Goal: Task Accomplishment & Management: Complete application form

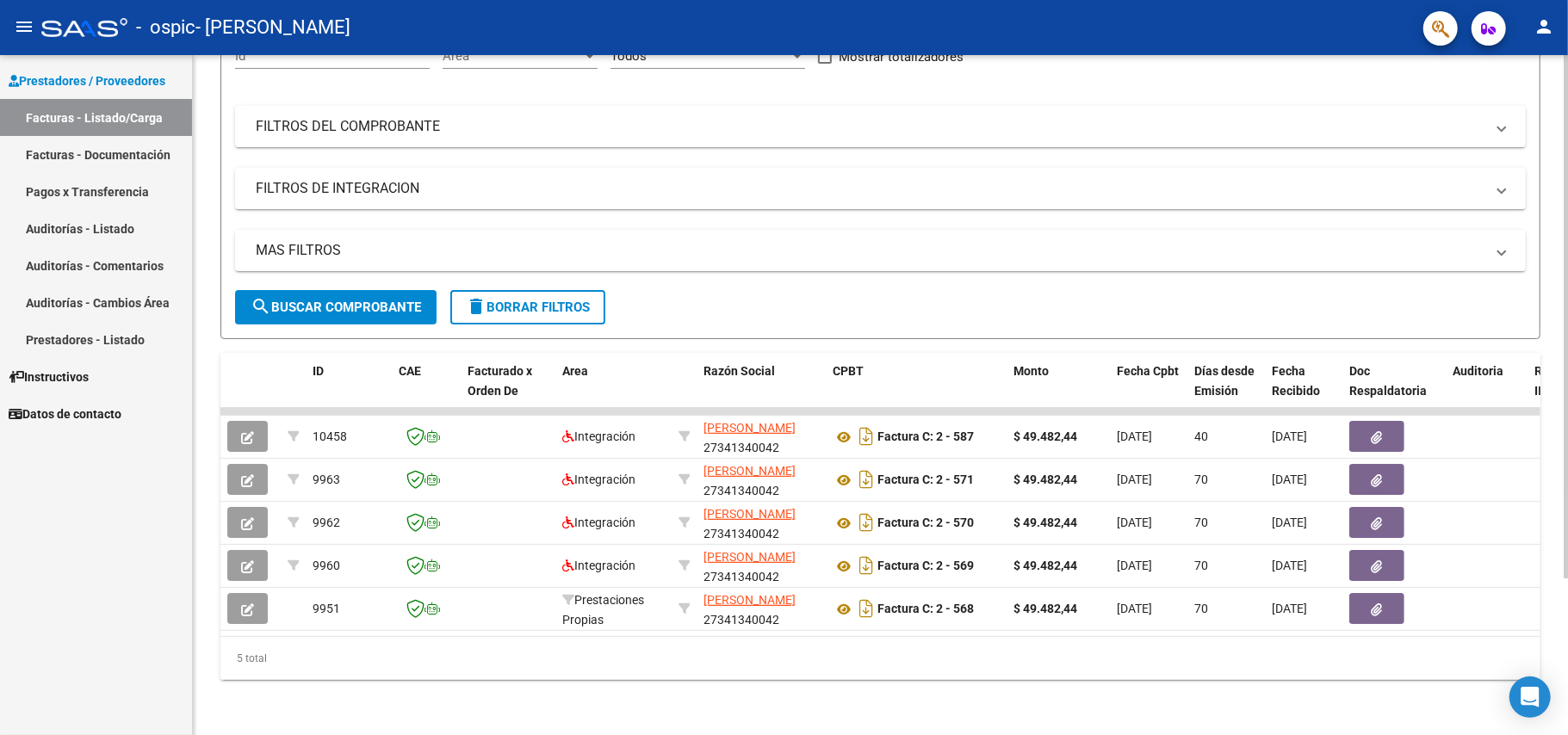
scroll to position [203, 0]
click at [1565, 317] on div at bounding box center [1566, 473] width 4 height 524
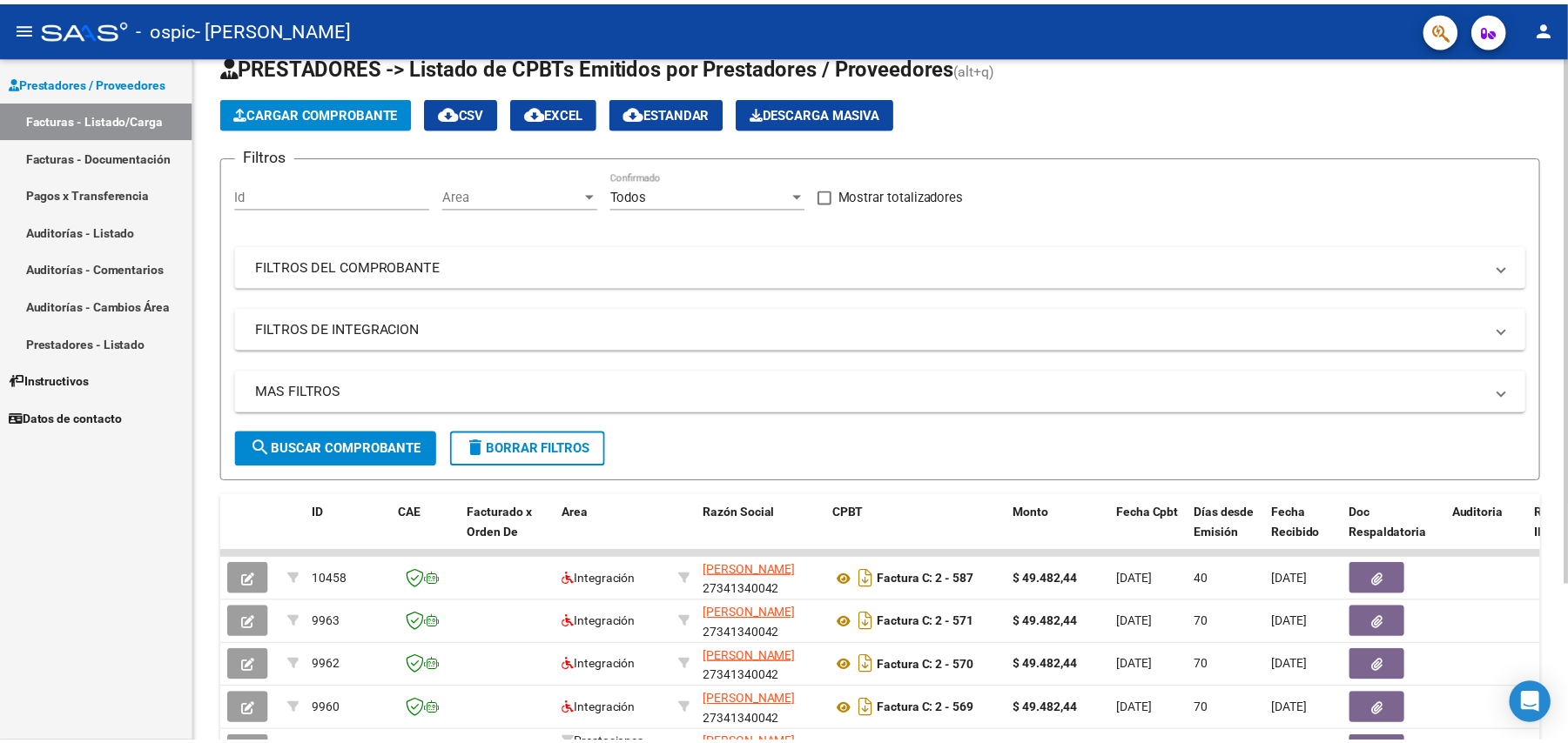
scroll to position [0, 0]
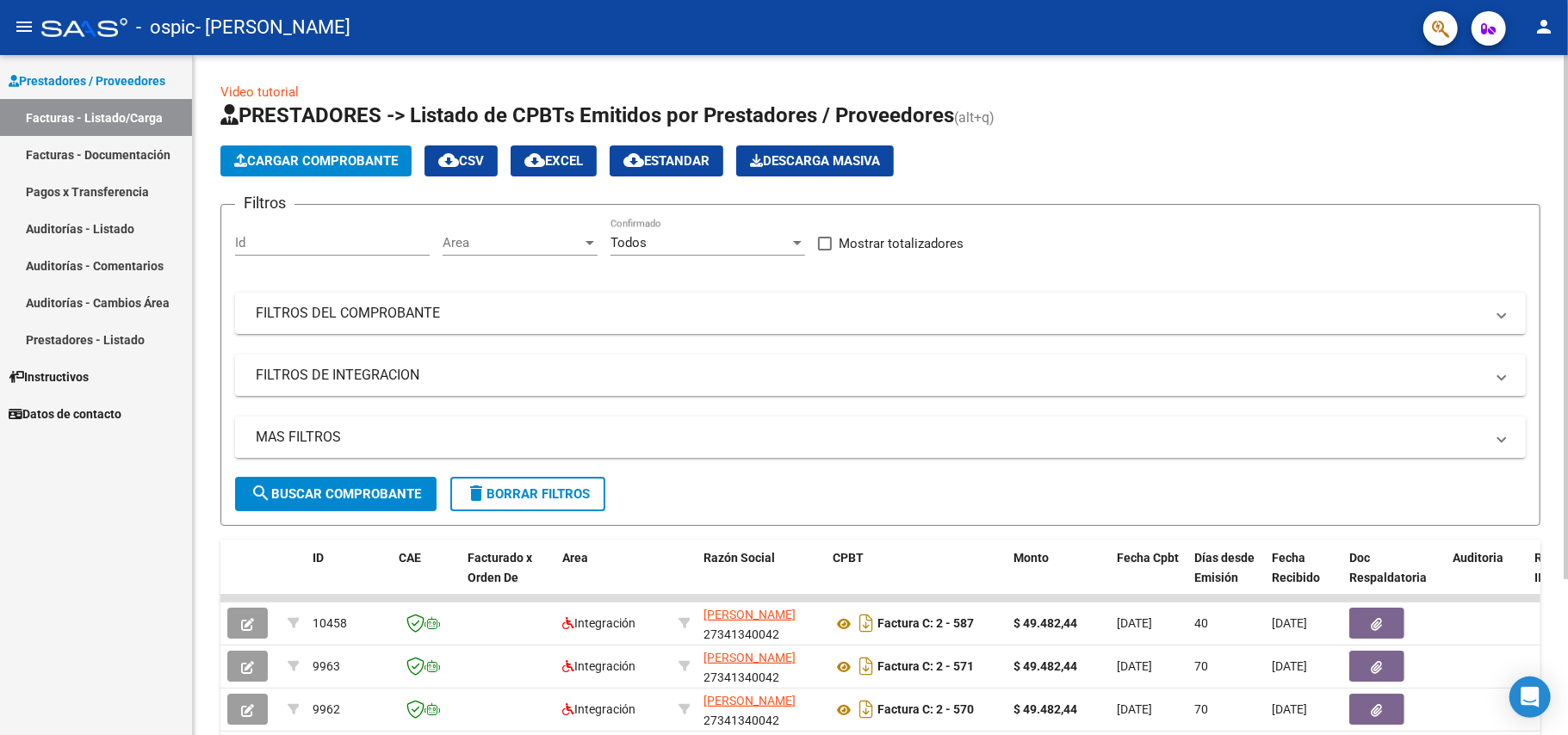
click at [1510, 208] on div "Video tutorial PRESTADORES -> Listado de CPBTs Emitidos por Prestadores / Prove…" at bounding box center [882, 489] width 1379 height 867
click at [334, 160] on span "Cargar Comprobante" at bounding box center [316, 161] width 163 height 16
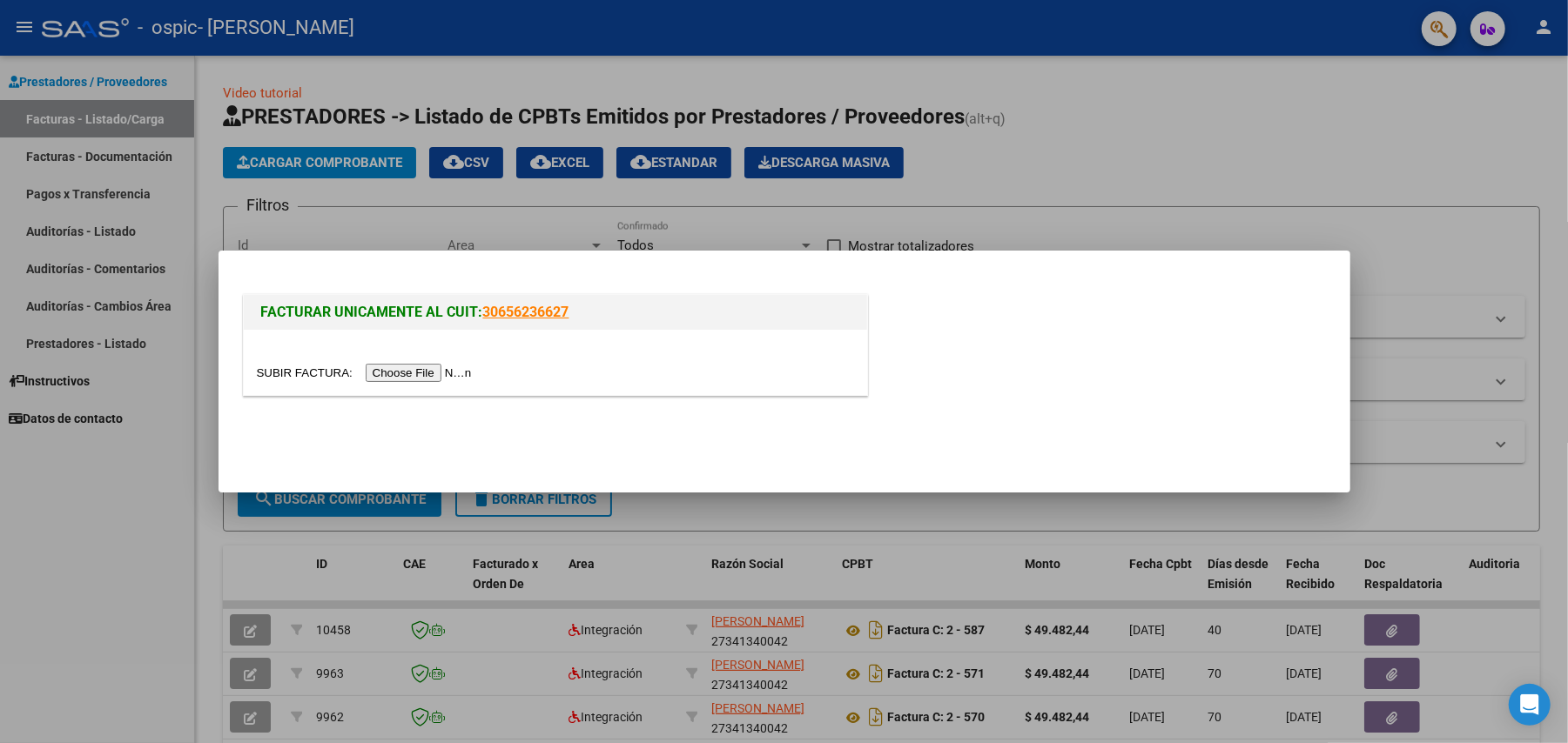
click at [338, 164] on div at bounding box center [784, 371] width 1568 height 743
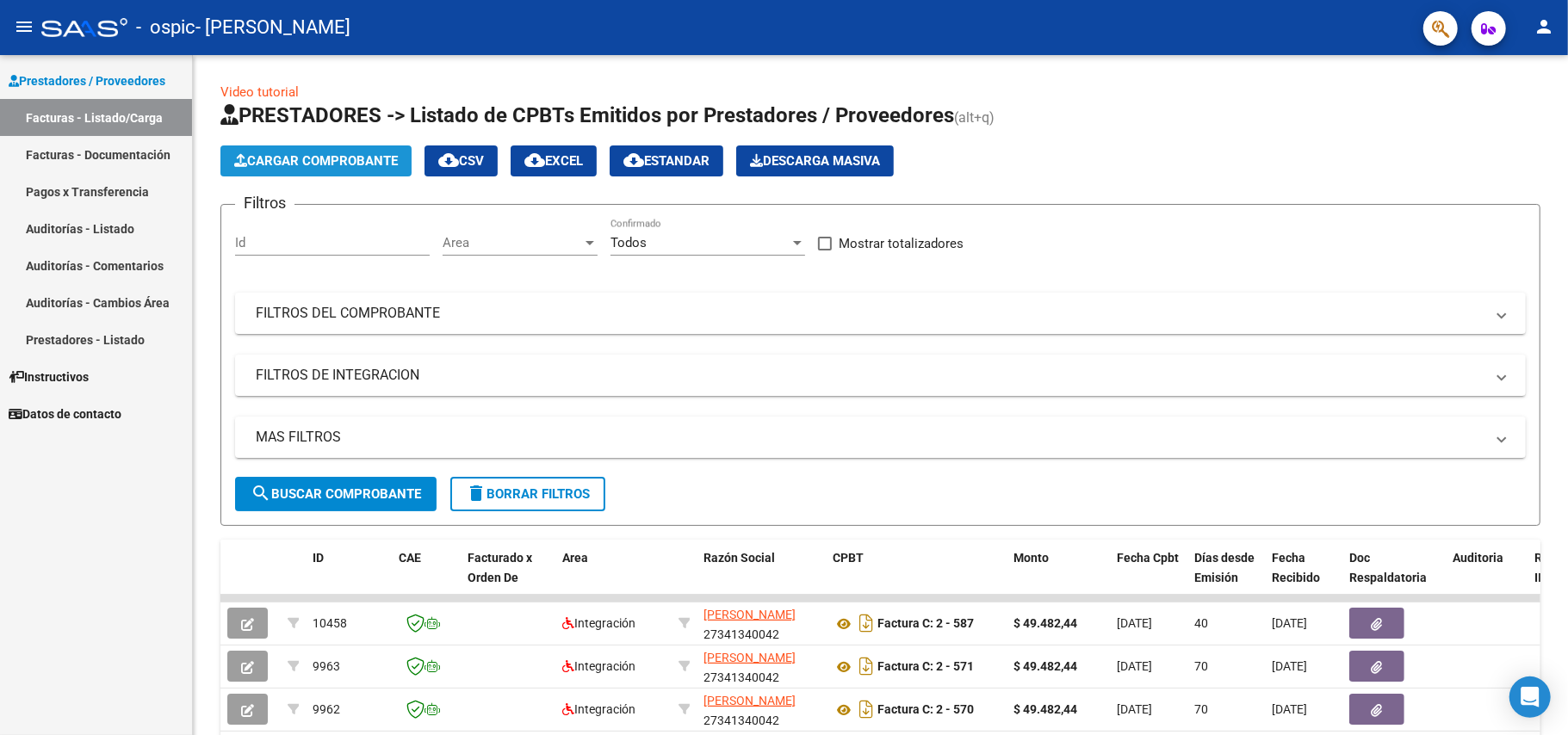
click at [334, 162] on span "Cargar Comprobante" at bounding box center [316, 161] width 163 height 16
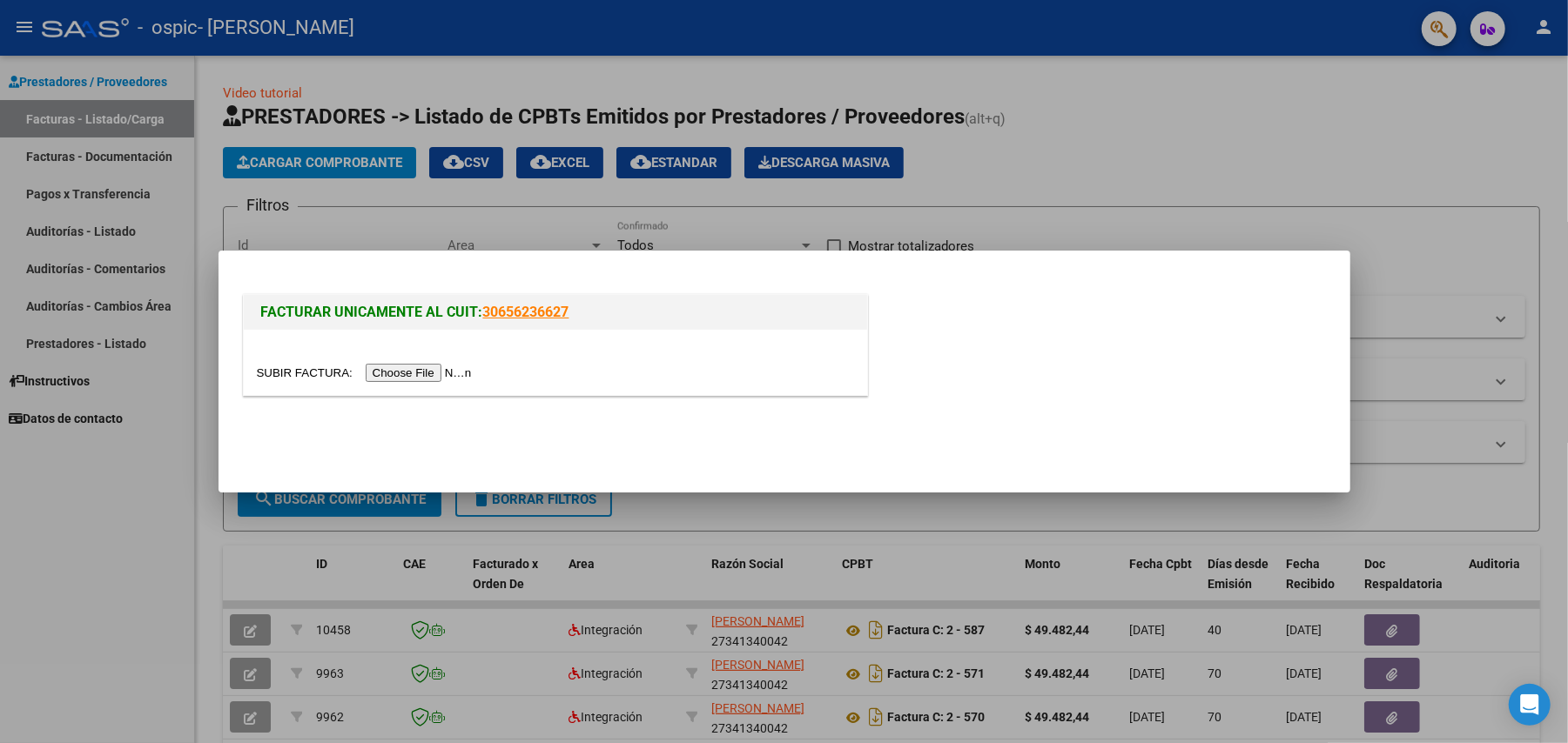
click at [408, 373] on input "file" at bounding box center [367, 373] width 220 height 18
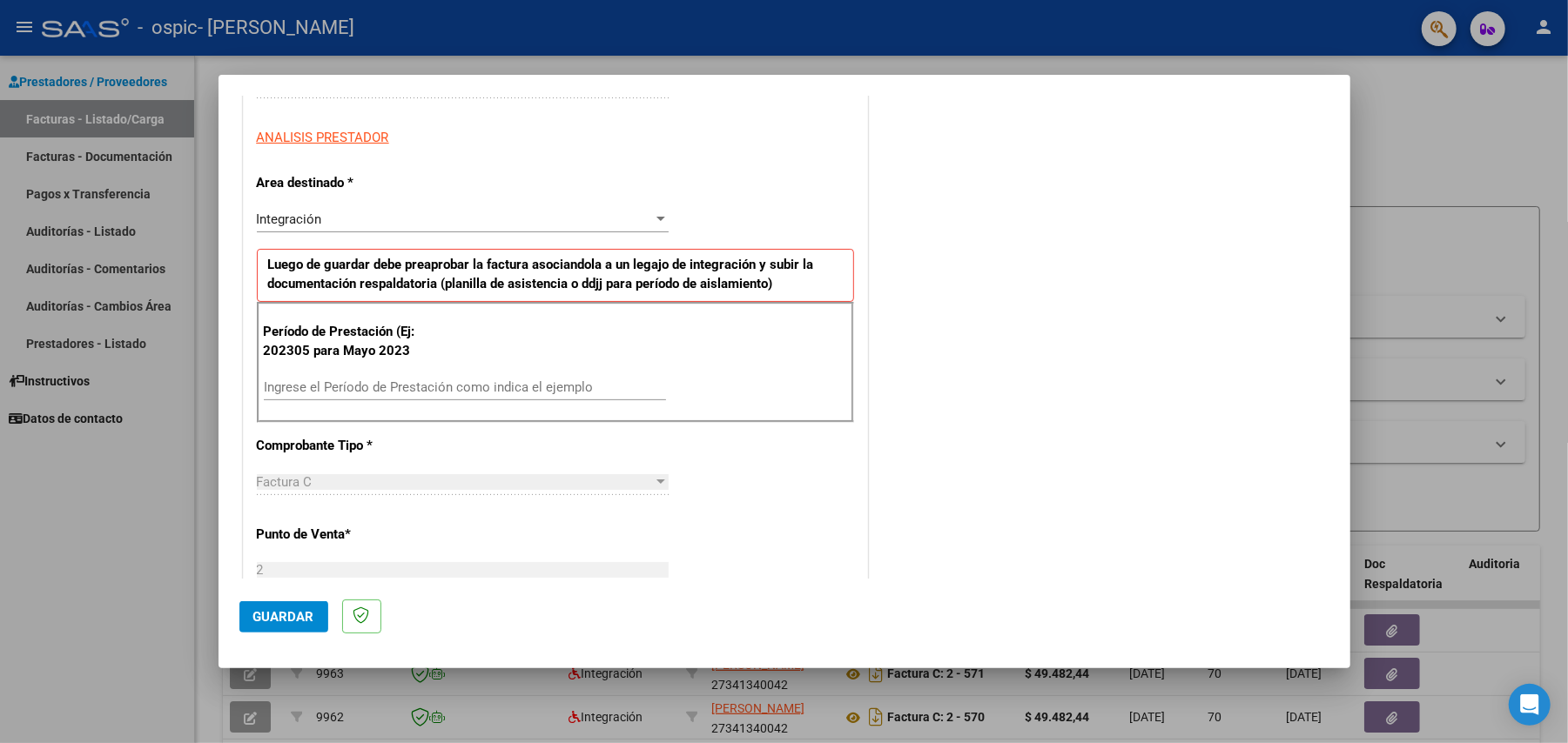
scroll to position [324, 0]
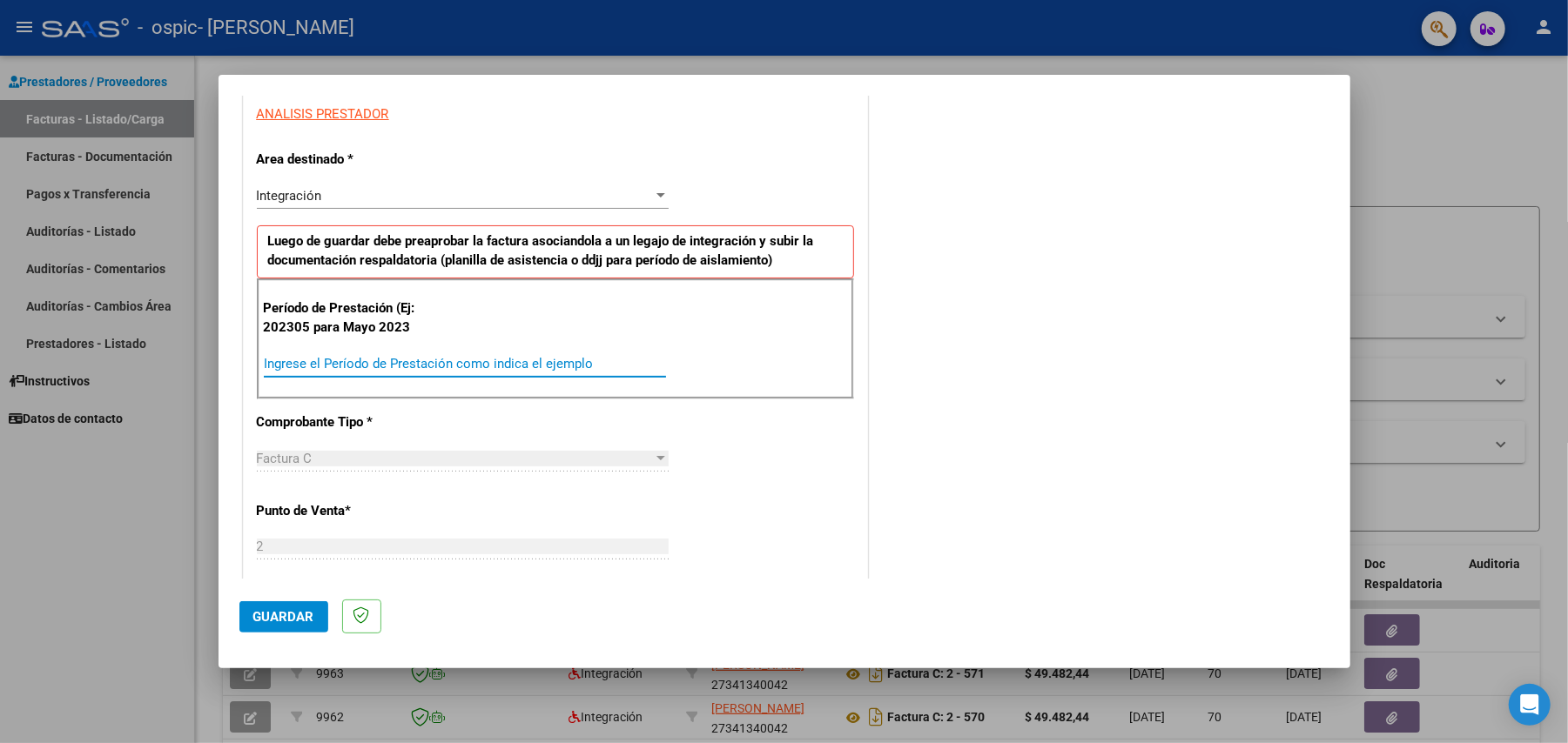
click at [458, 367] on input "Ingrese el Período de Prestación como indica el ejemplo" at bounding box center [465, 364] width 402 height 16
type input "202507"
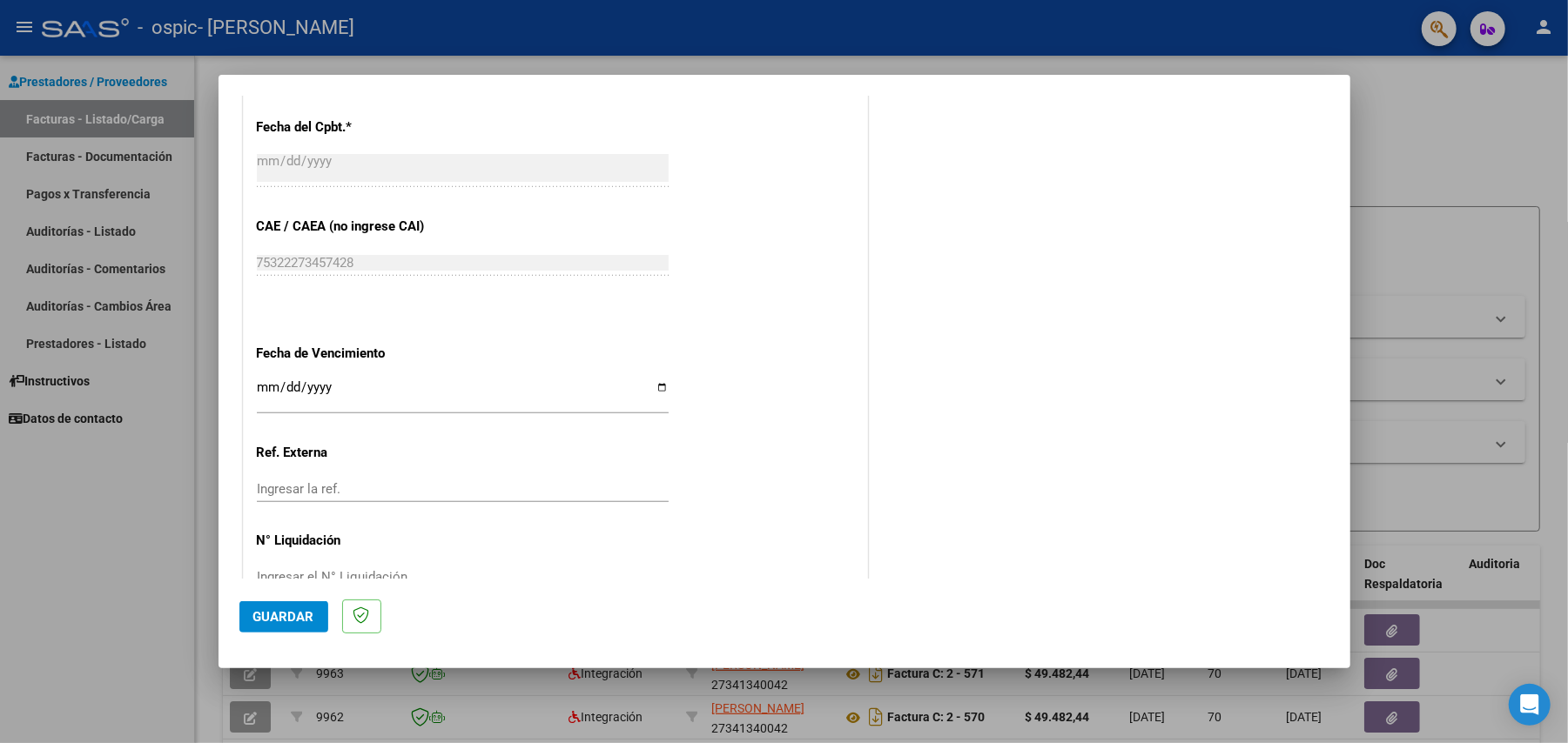
scroll to position [1018, 0]
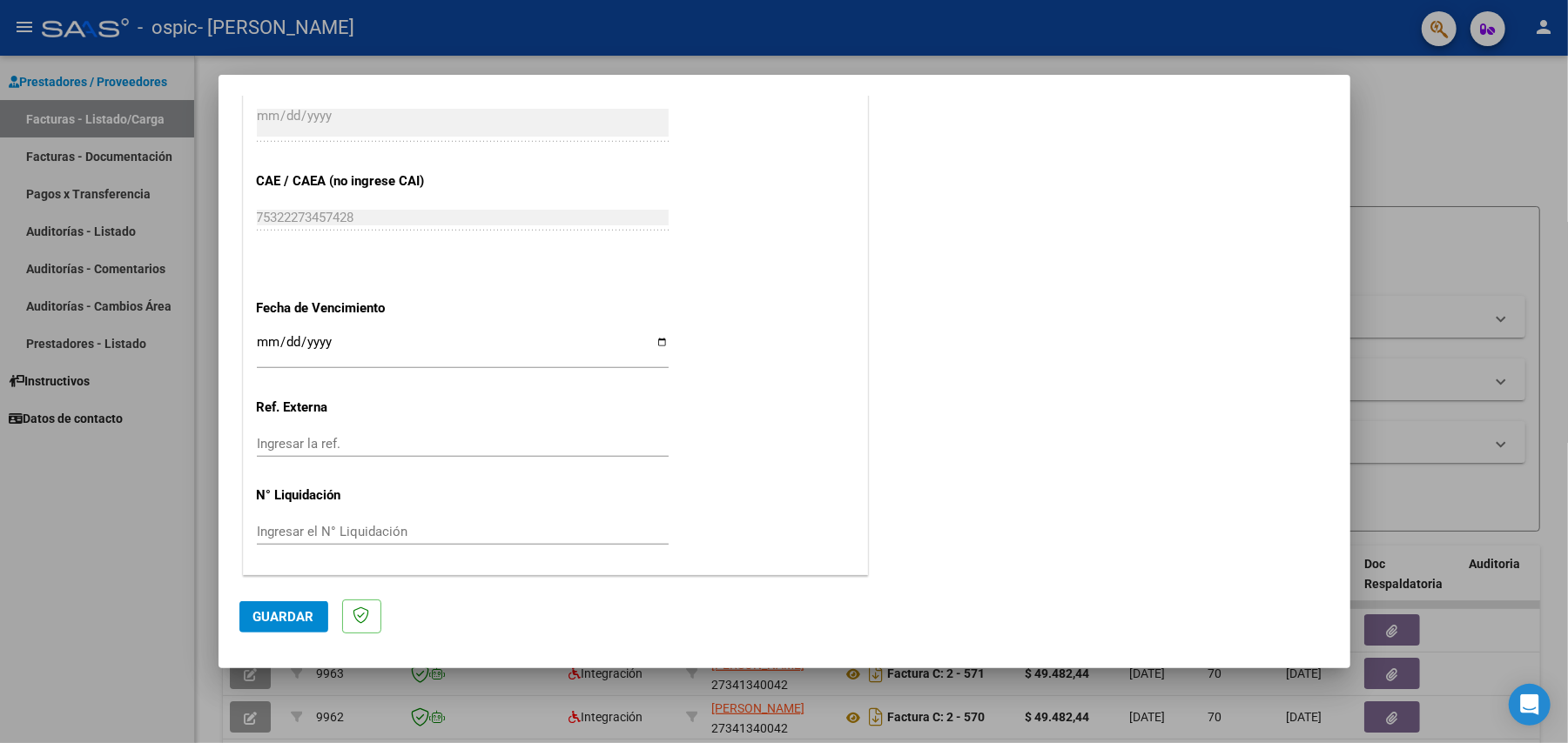
click at [266, 341] on input "Ingresar la fecha" at bounding box center [463, 349] width 412 height 28
click at [273, 346] on input "Ingresar la fecha" at bounding box center [463, 349] width 412 height 28
type input "[DATE]"
click at [291, 609] on span "Guardar" at bounding box center [283, 617] width 61 height 16
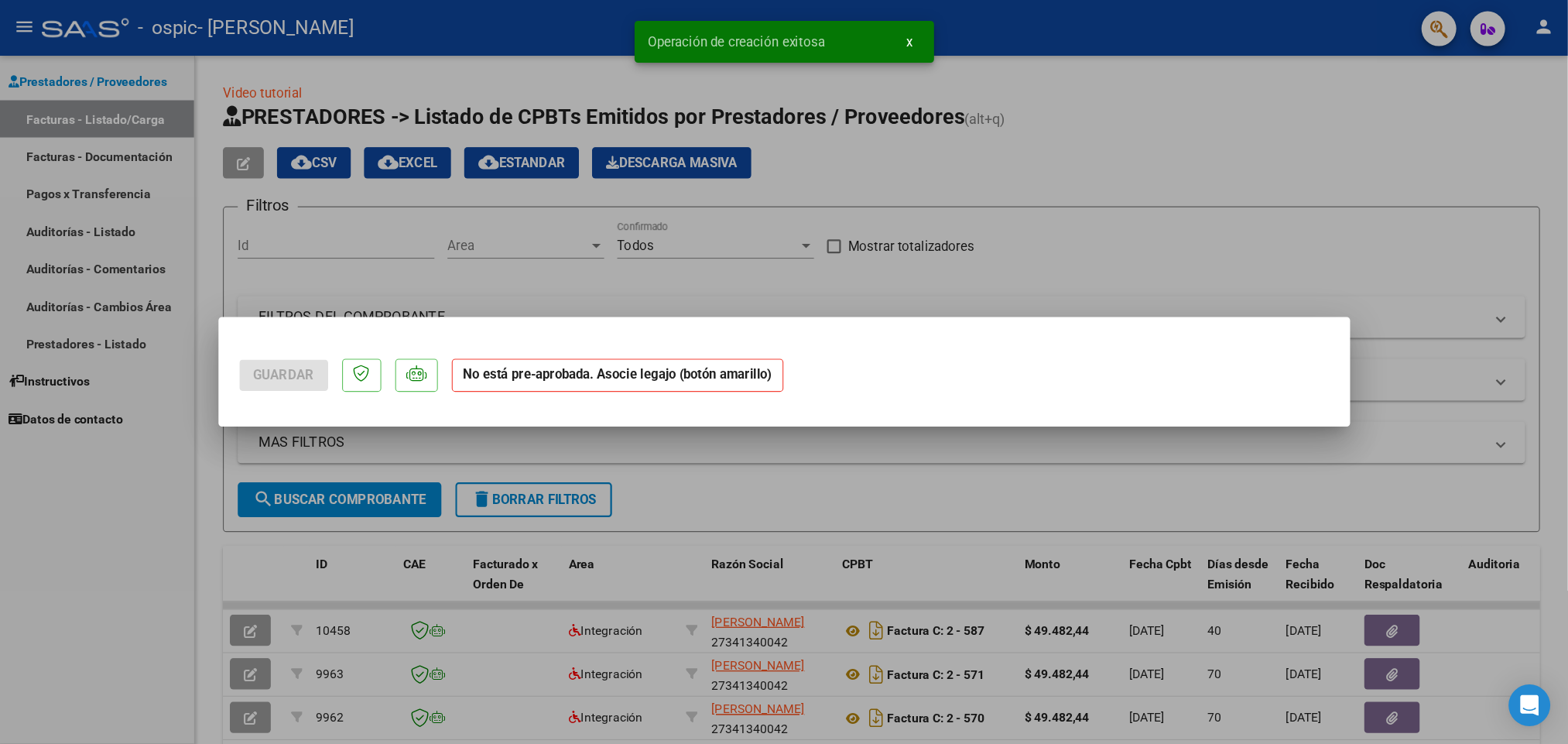
scroll to position [0, 0]
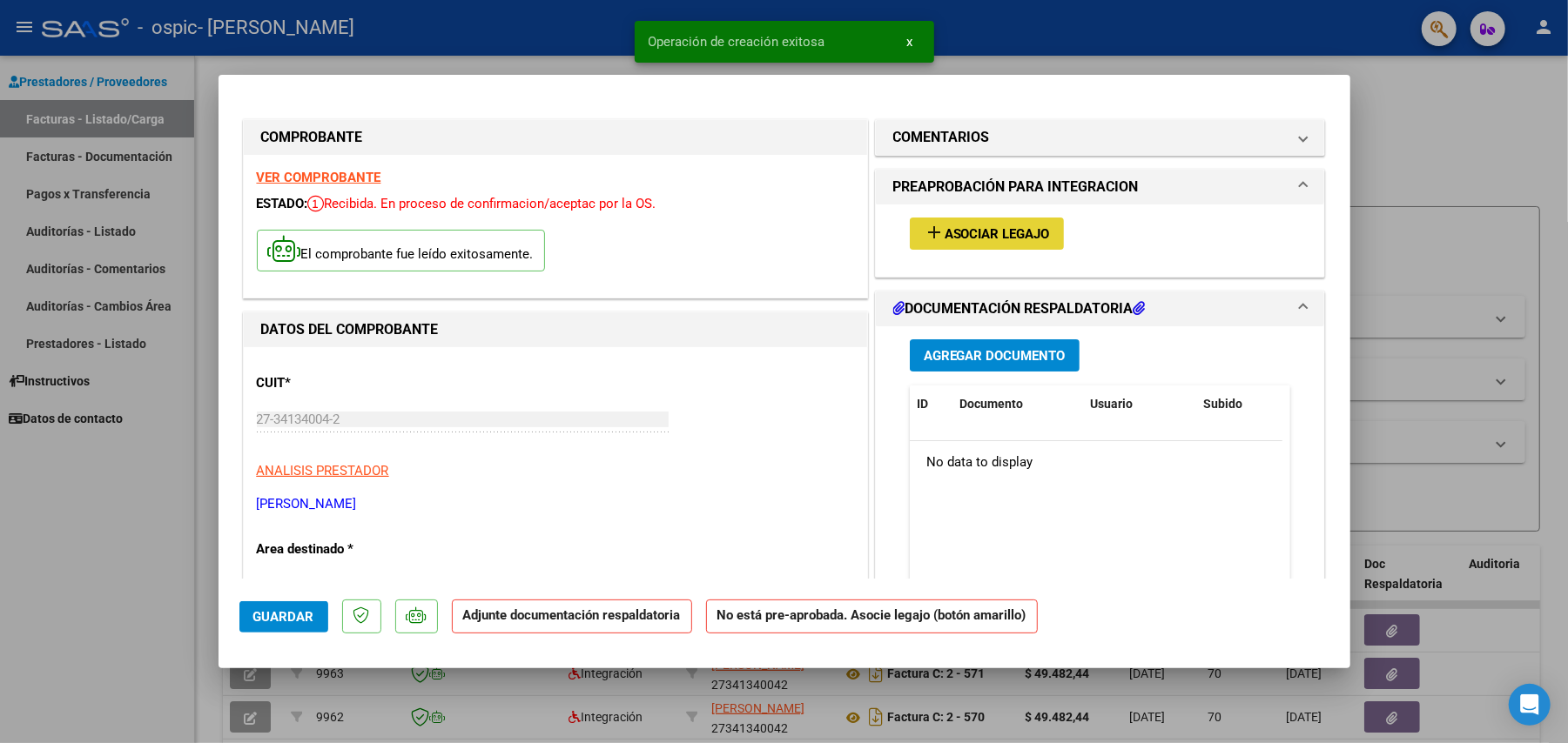
click at [983, 226] on span "Asociar Legajo" at bounding box center [996, 234] width 105 height 16
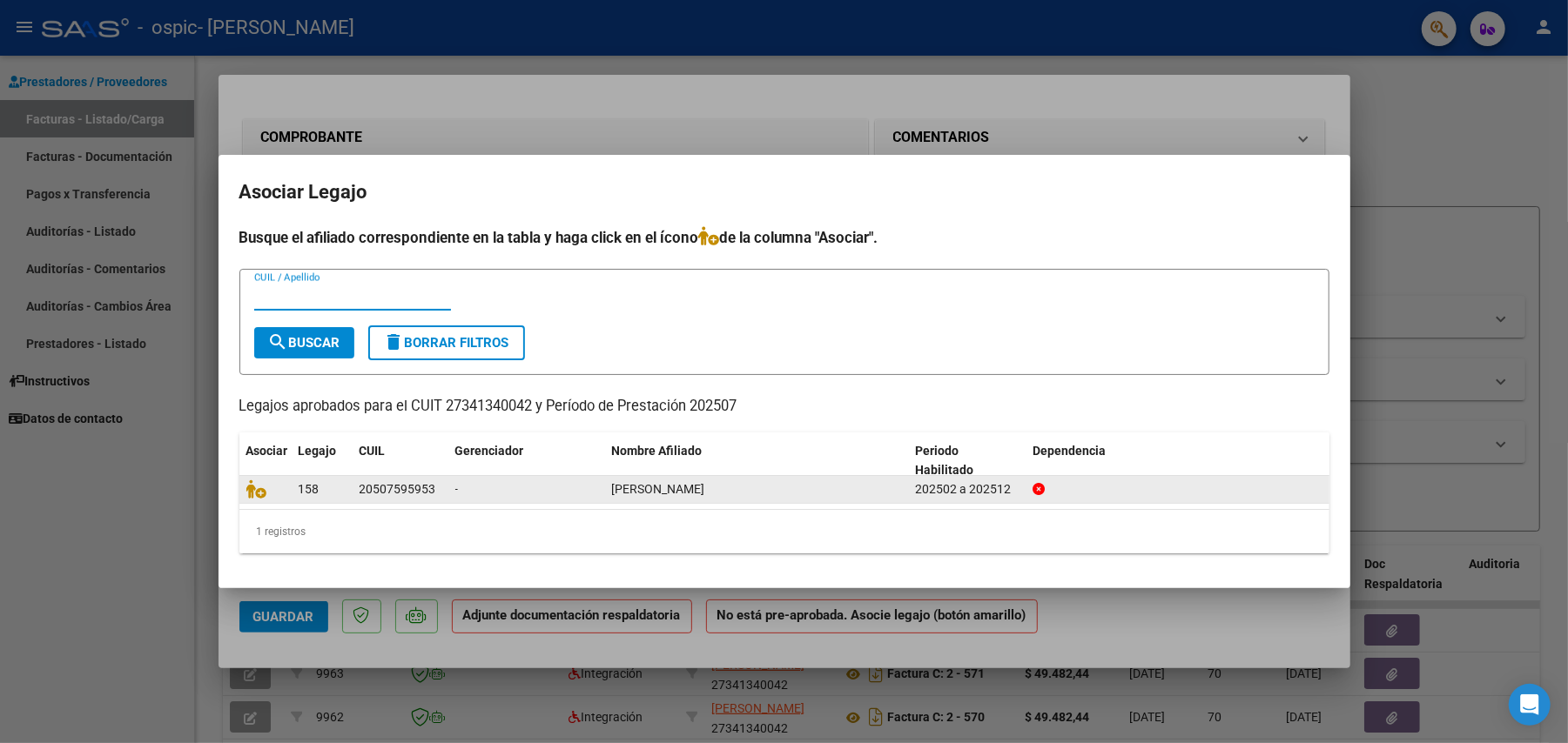
click at [759, 491] on div "[PERSON_NAME]" at bounding box center [757, 490] width 290 height 20
click at [705, 493] on span "[PERSON_NAME]" at bounding box center [658, 489] width 93 height 14
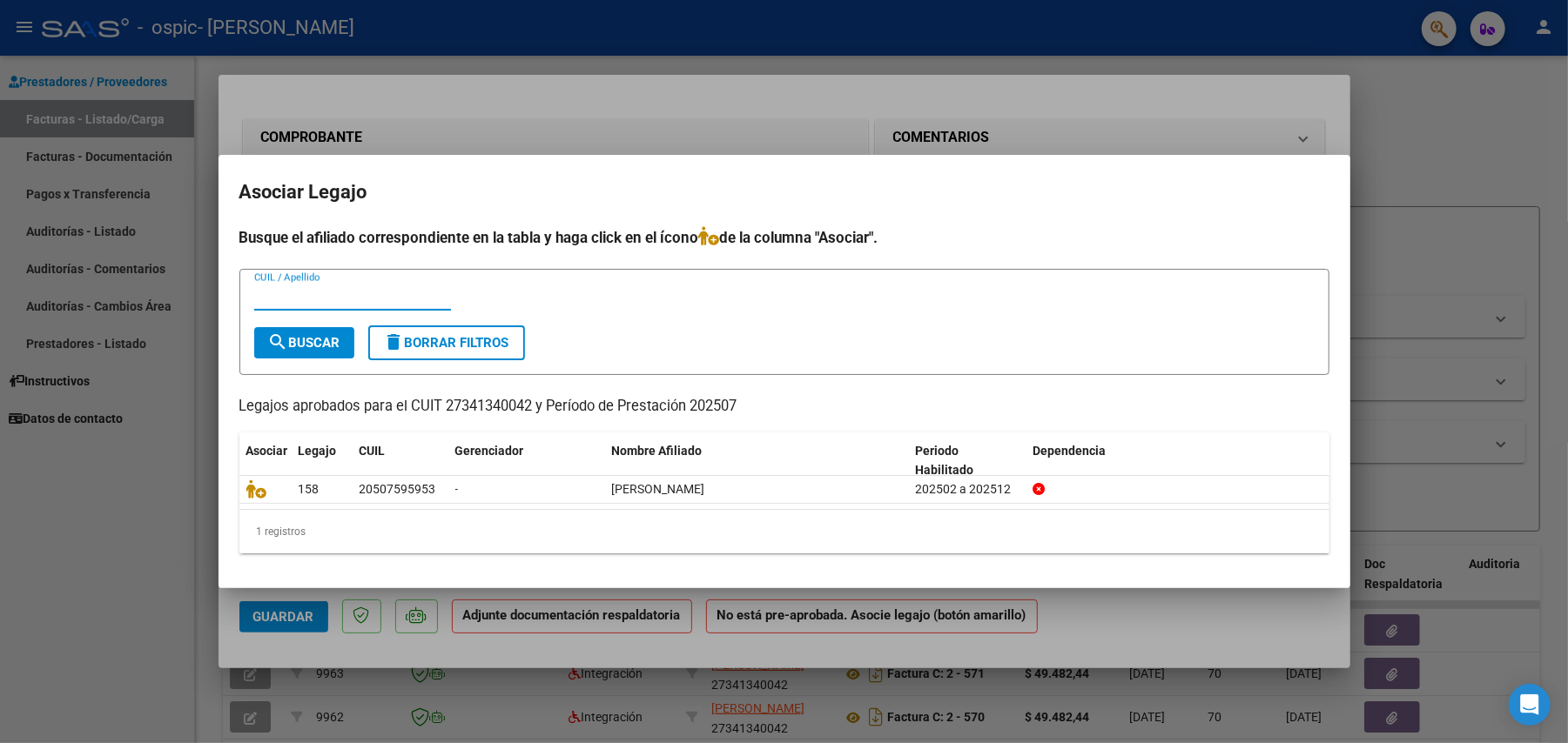
click at [314, 293] on input "CUIL / Apellido" at bounding box center [352, 297] width 197 height 16
click at [322, 338] on span "search Buscar" at bounding box center [304, 343] width 72 height 16
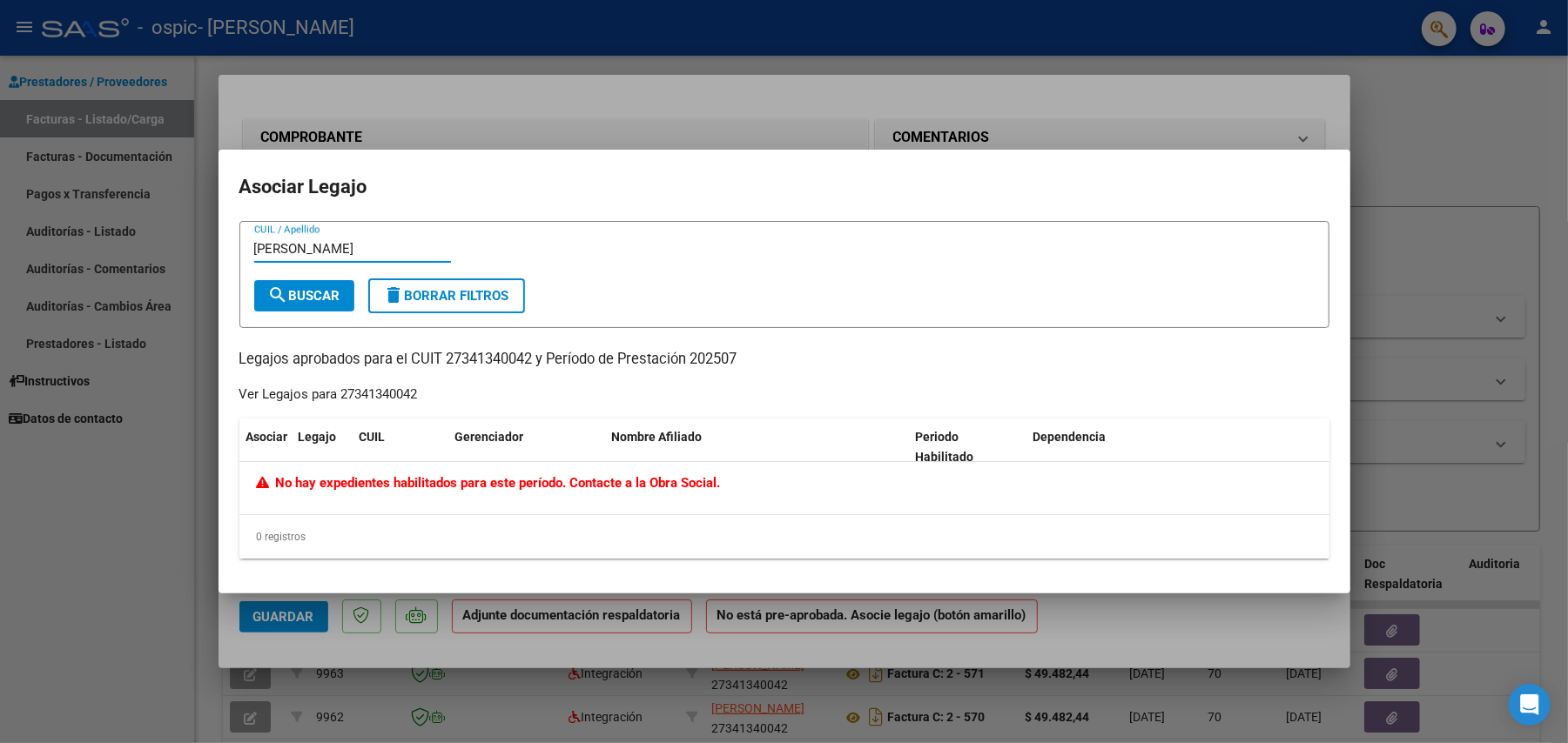
click at [369, 244] on input "[PERSON_NAME]" at bounding box center [352, 249] width 197 height 16
type input "M"
click at [306, 292] on span "search Buscar" at bounding box center [304, 296] width 72 height 16
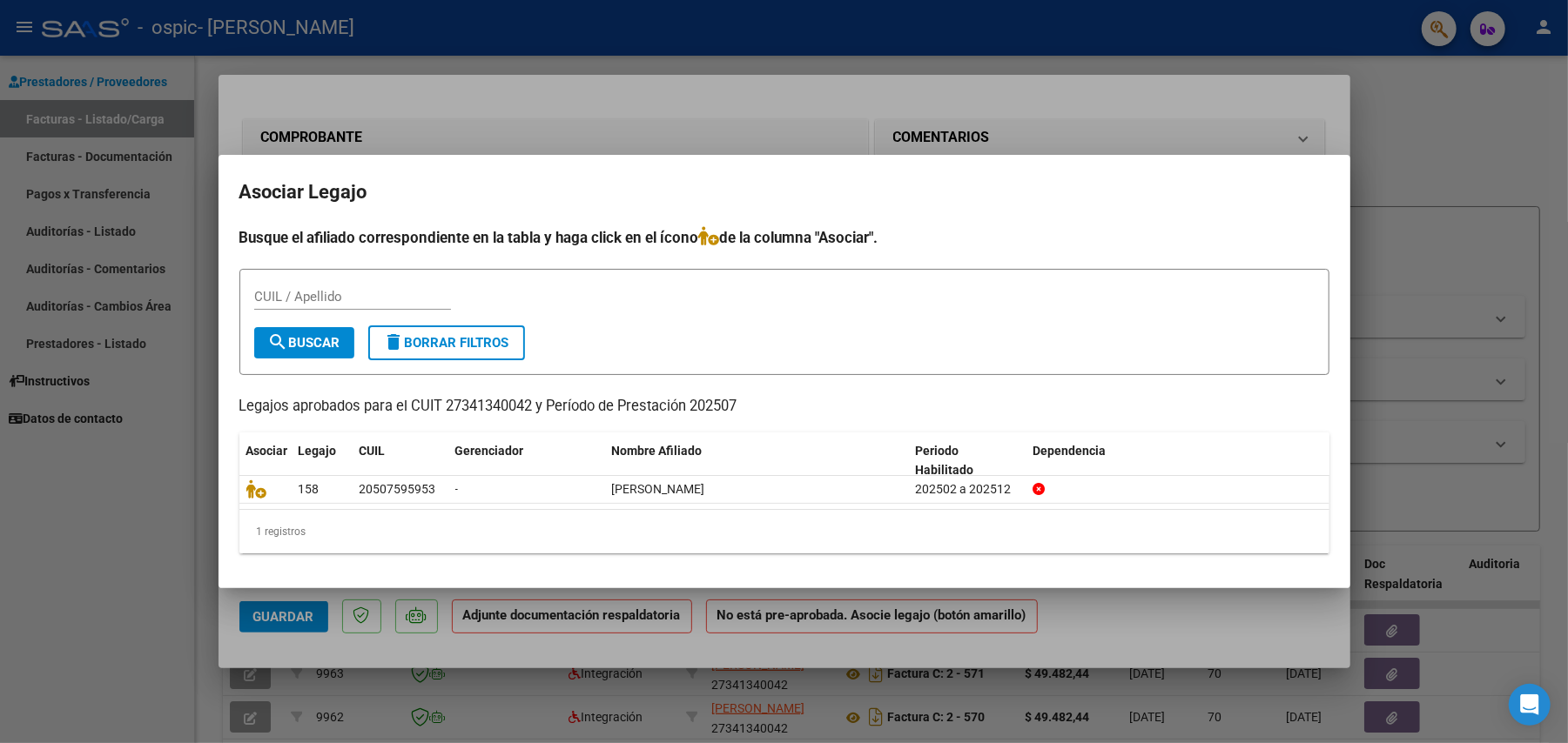
click at [346, 292] on input "CUIL / Apellido" at bounding box center [352, 297] width 197 height 16
type input "20507595953"
click at [332, 341] on span "search Buscar" at bounding box center [304, 343] width 72 height 16
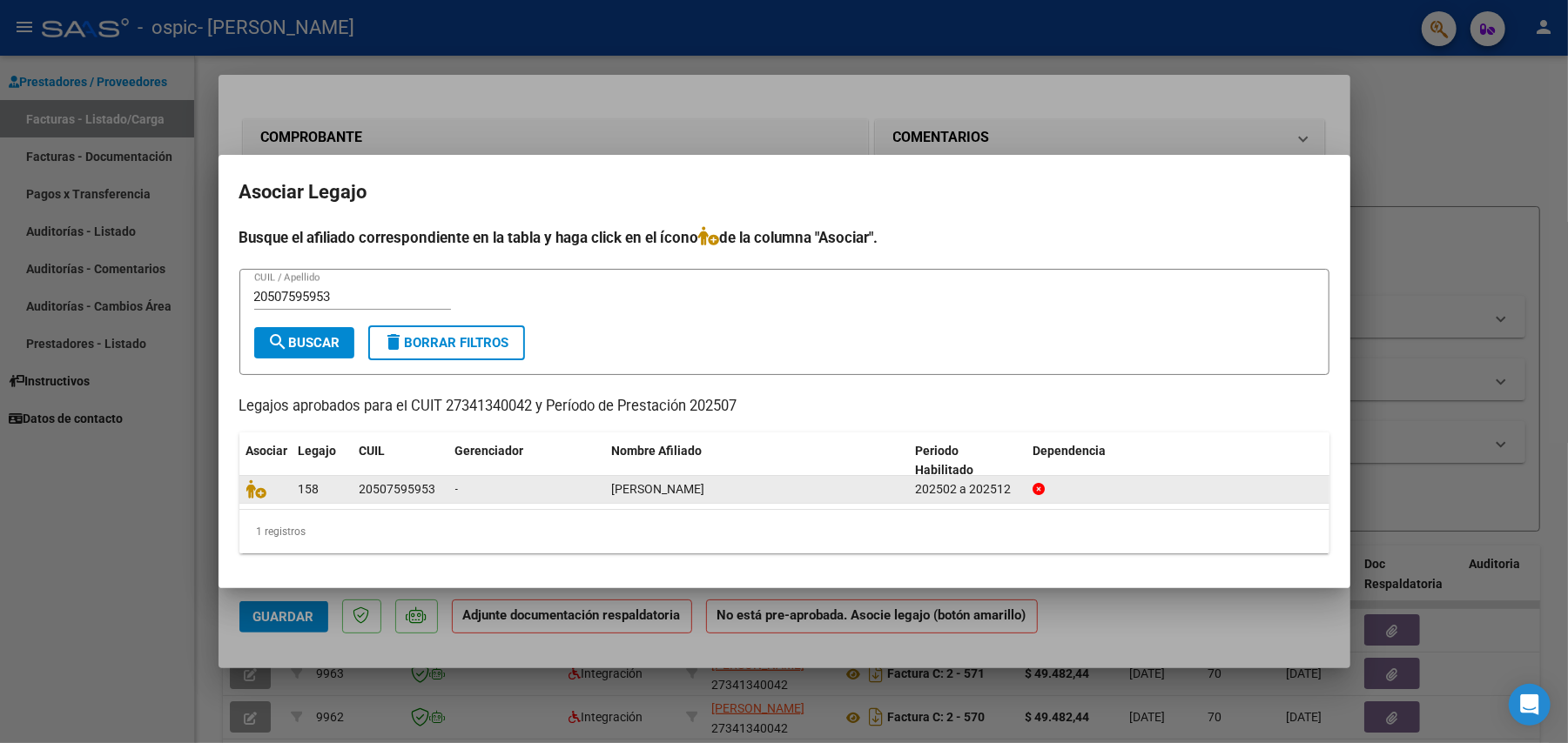
click at [317, 487] on span "158" at bounding box center [309, 489] width 21 height 14
click at [261, 489] on icon at bounding box center [256, 489] width 21 height 19
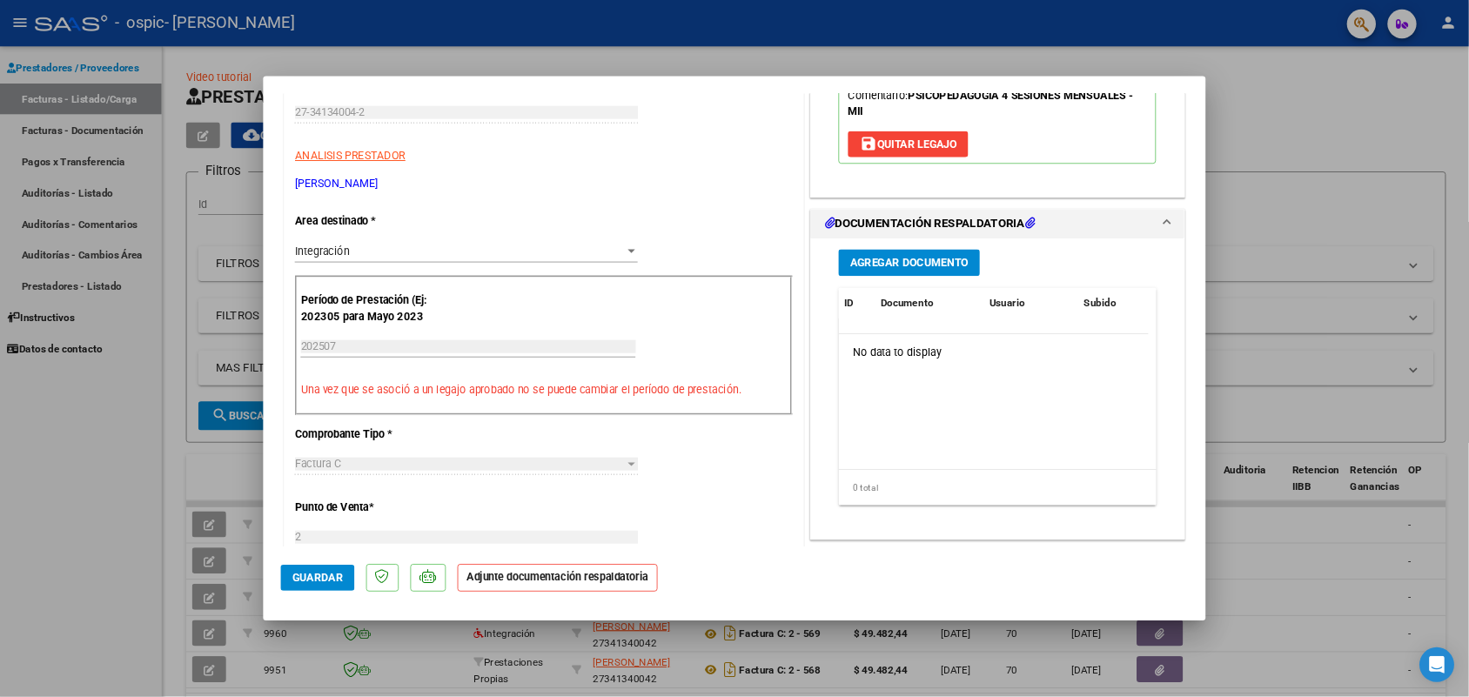
scroll to position [230, 0]
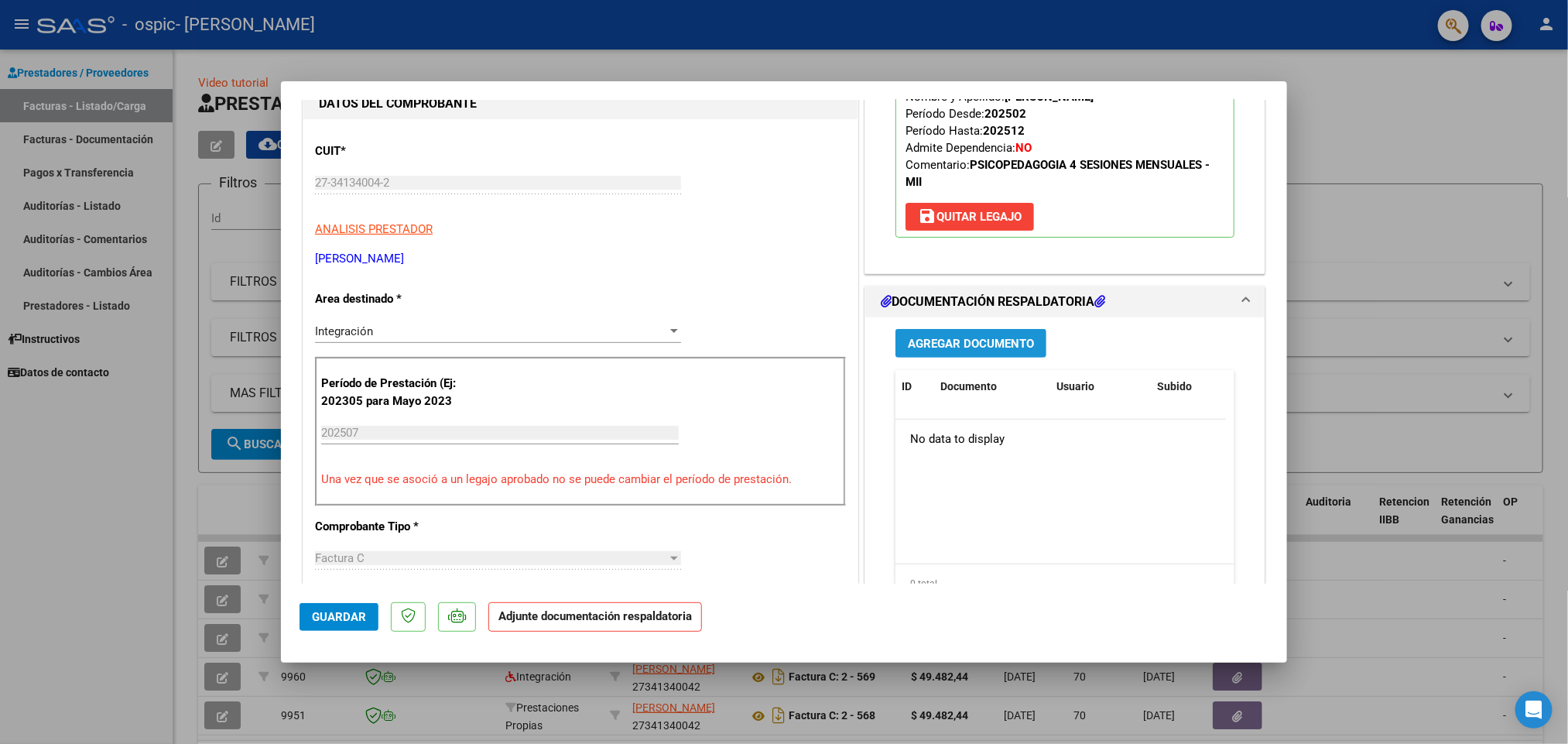
click at [967, 344] on span "Agregar Documento" at bounding box center [971, 344] width 126 height 14
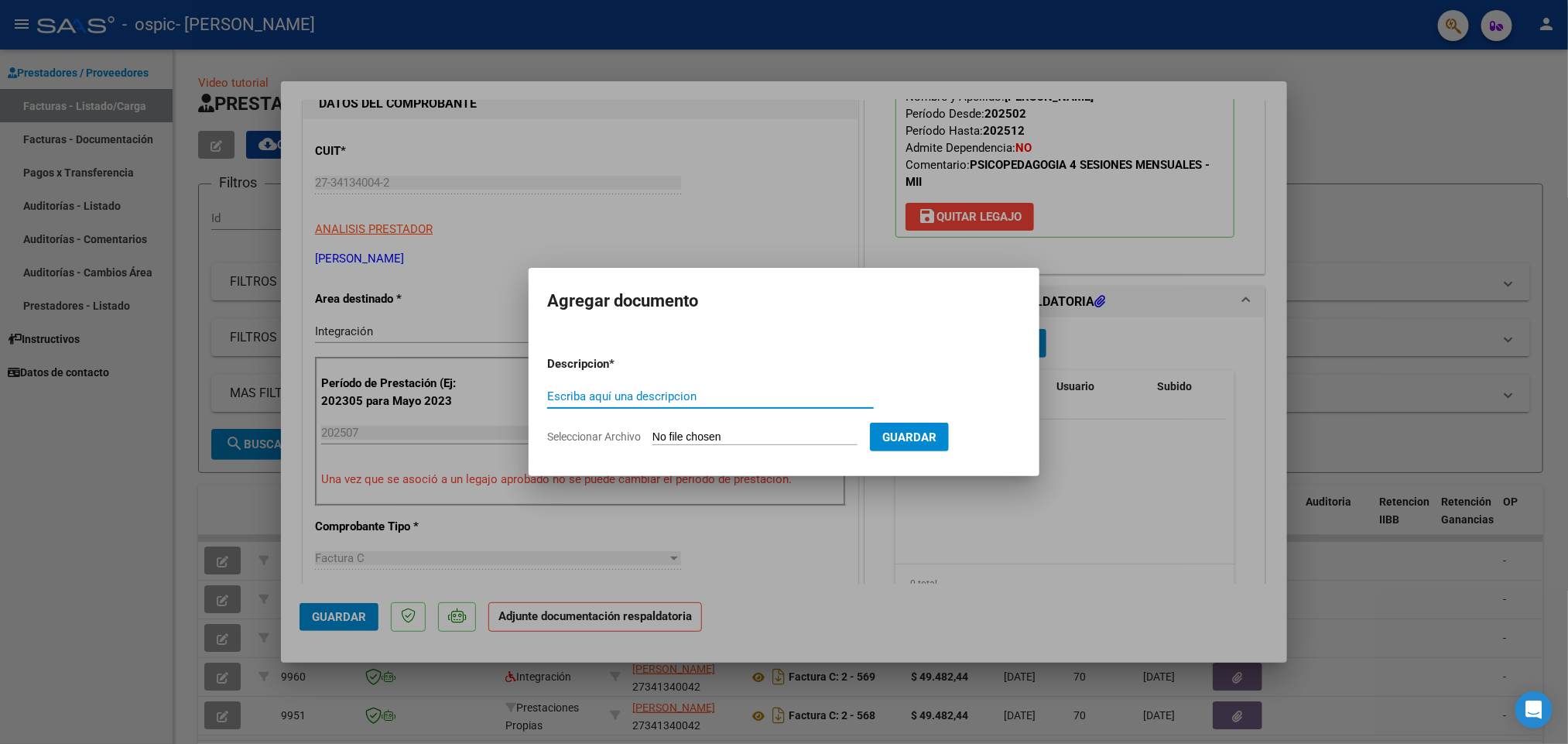
click at [707, 392] on input "Escriba aquí una descripcion" at bounding box center [710, 397] width 326 height 14
click at [720, 434] on input "Seleccionar Archivo" at bounding box center [755, 438] width 205 height 15
type input "C:\fakepath\[PERSON_NAME] ASISTENCIA [DATE].pdf"
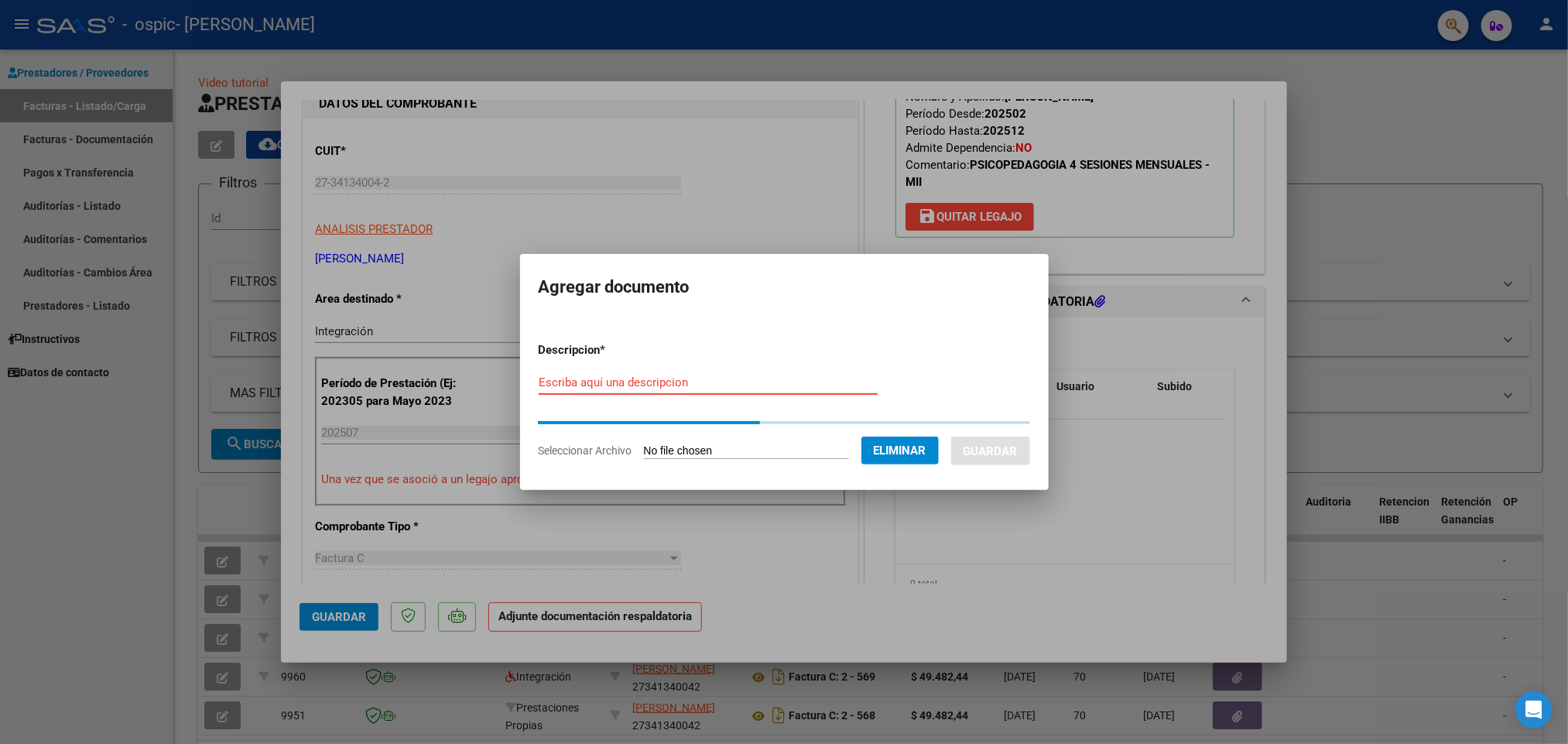
click at [631, 376] on input "Escriba aquí una descripcion" at bounding box center [708, 383] width 339 height 14
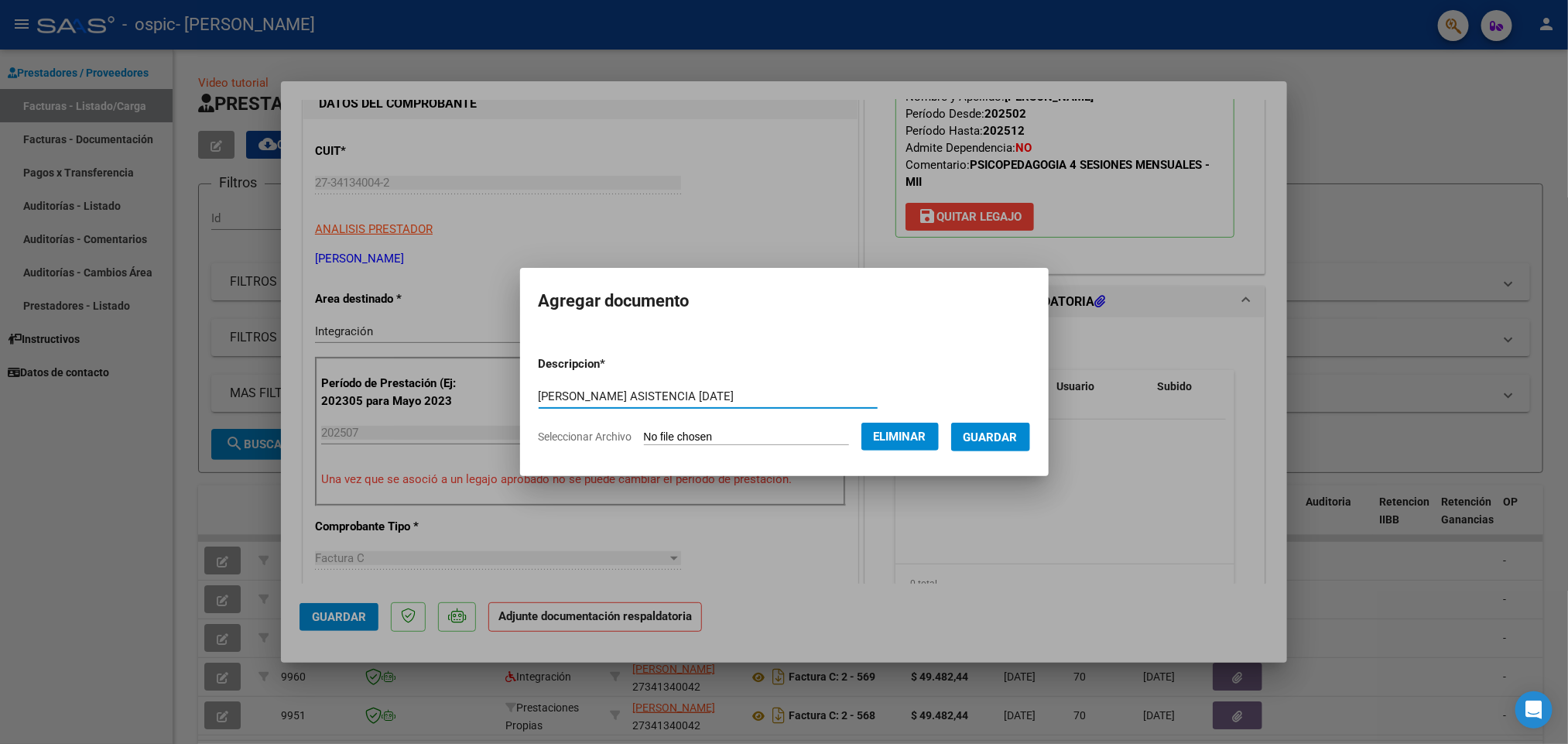
type input "[PERSON_NAME] ASISTENCIA [DATE]"
click at [997, 441] on span "Guardar" at bounding box center [991, 438] width 54 height 14
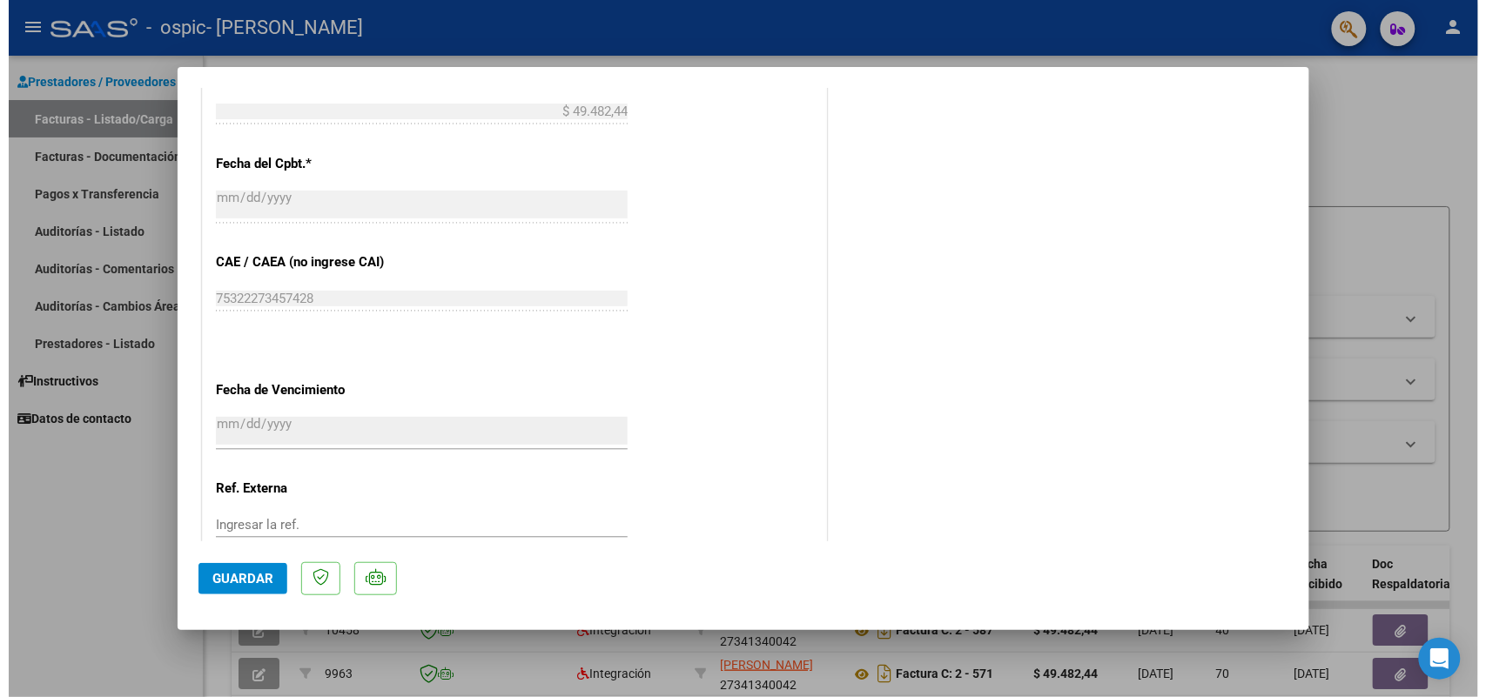
scroll to position [1106, 0]
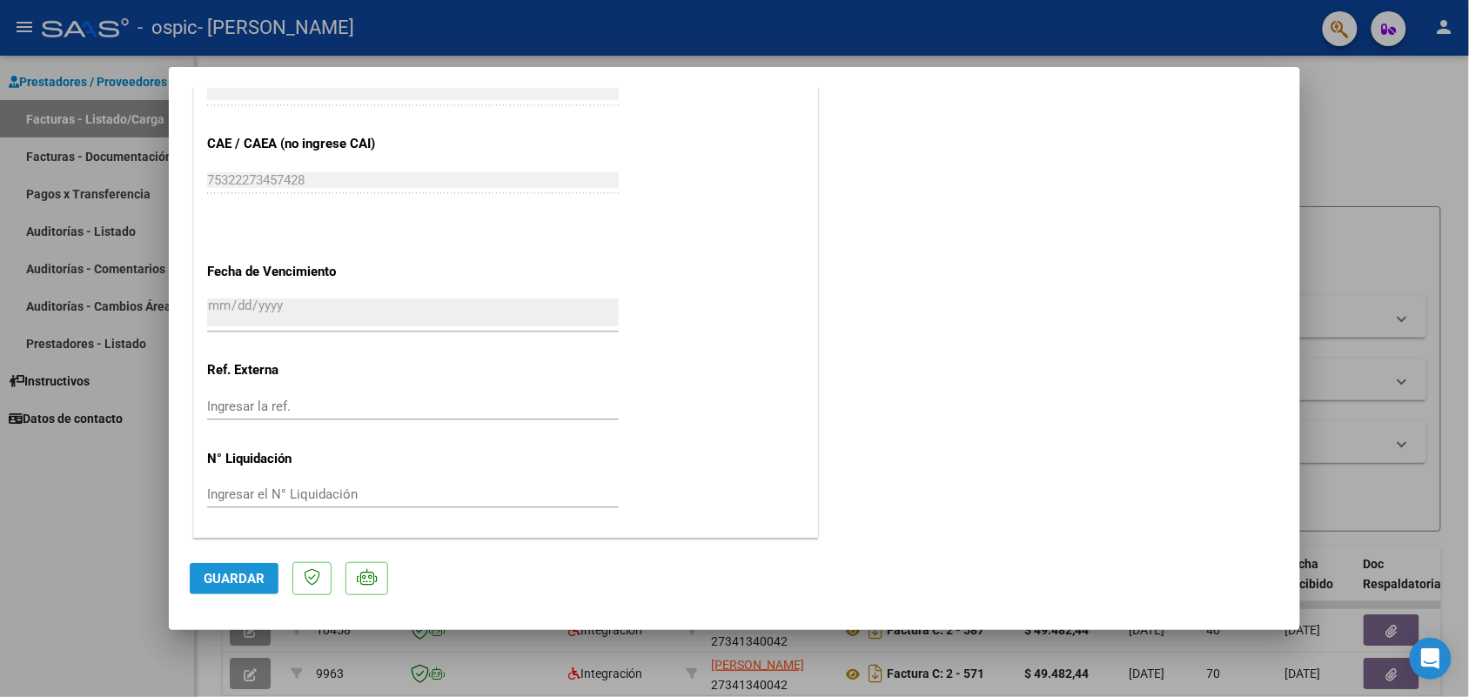
click at [228, 581] on span "Guardar" at bounding box center [234, 579] width 61 height 16
click at [1354, 93] on div at bounding box center [734, 348] width 1469 height 697
